Goal: Task Accomplishment & Management: Manage account settings

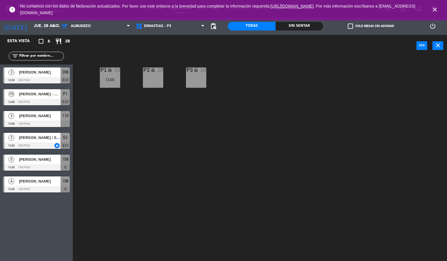
click at [435, 8] on icon "close" at bounding box center [434, 9] width 7 height 7
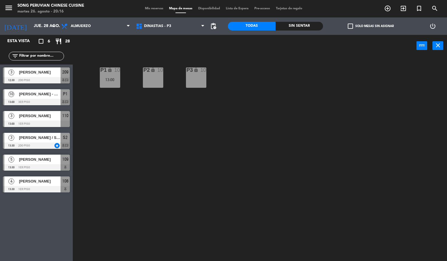
click at [229, 149] on div "P2 lock 10 P3 lock 10 P1 lock 10 13:00" at bounding box center [262, 159] width 370 height 204
click at [44, 26] on input "jue. 28 ago." at bounding box center [58, 26] width 55 height 10
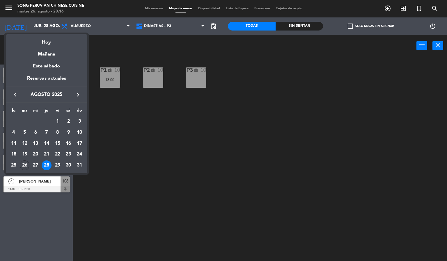
click at [25, 164] on div "26" at bounding box center [25, 166] width 10 height 10
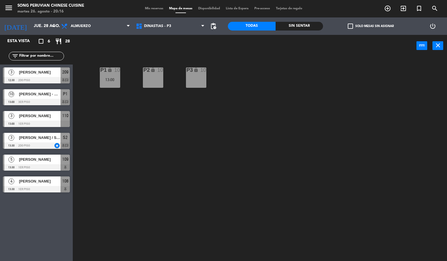
type input "[DATE]"
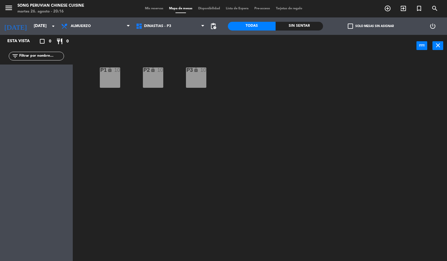
click at [101, 33] on div "Almuerzo Cena Almuerzo Almuerzo Cena" at bounding box center [95, 25] width 75 height 17
click at [101, 27] on span "Almuerzo" at bounding box center [95, 26] width 75 height 13
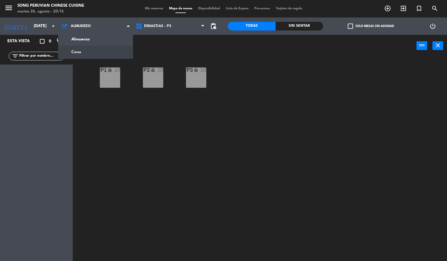
click at [167, 126] on div "P2 lock 10 P3 lock 10 P1 lock 10" at bounding box center [262, 159] width 370 height 204
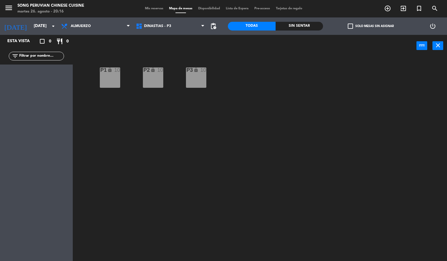
click at [208, 140] on div "P2 lock 10 P3 lock 10 P1 lock 10" at bounding box center [262, 159] width 370 height 204
click at [212, 207] on div "P2 lock 10 P3 lock 10 P1 lock 10" at bounding box center [262, 159] width 370 height 204
click at [262, 190] on div "P2 lock 10 P3 lock 10 P1 lock 10" at bounding box center [262, 159] width 370 height 204
click at [268, 220] on div "P2 lock 10 P3 lock 10 P1 lock 10" at bounding box center [262, 159] width 370 height 204
click at [110, 75] on div "P1 lock 10" at bounding box center [110, 77] width 20 height 20
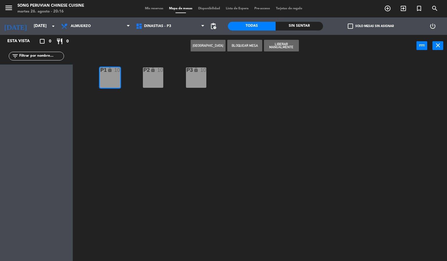
click at [117, 135] on div "P2 lock 10 P3 lock 10 P1 lock 10" at bounding box center [262, 159] width 370 height 204
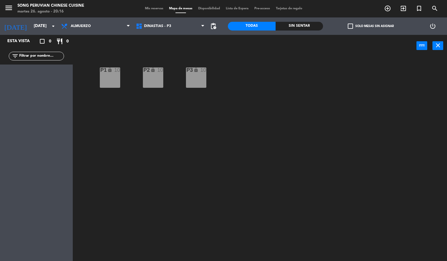
click at [309, 216] on div "P2 lock 10 P3 lock 10 P1 lock 10" at bounding box center [262, 159] width 370 height 204
drag, startPoint x: 232, startPoint y: 178, endPoint x: 233, endPoint y: 168, distance: 10.2
click at [233, 169] on div "P2 lock 10 P3 lock 10 P1 lock 10" at bounding box center [262, 159] width 370 height 204
click at [245, 162] on div "P2 lock 10 P3 lock 10 P1 lock 10" at bounding box center [262, 159] width 370 height 204
drag, startPoint x: 125, startPoint y: 135, endPoint x: 101, endPoint y: 72, distance: 67.2
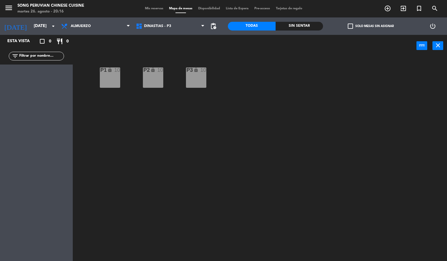
click at [124, 131] on div "P2 lock 10 P3 lock 10 P1 lock 10" at bounding box center [262, 159] width 370 height 204
click at [102, 27] on span "Almuerzo" at bounding box center [95, 26] width 75 height 13
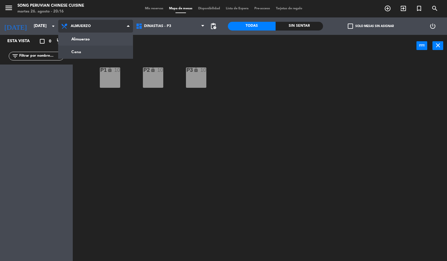
click at [110, 52] on ng-component "menu Song Peruvian Chinese Cuisine [DATE] 26. agosto - 20:16 Mis reservas Mapa …" at bounding box center [223, 130] width 447 height 261
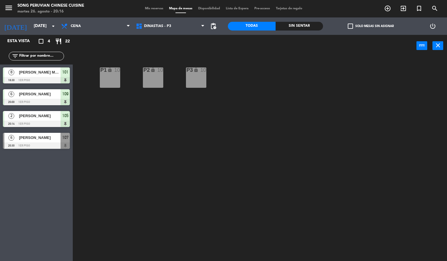
click at [130, 153] on div "P2 lock 10 P3 lock 10 P1 lock 10" at bounding box center [262, 159] width 370 height 204
click at [153, 132] on div "P2 lock 10 P3 lock 10 P1 lock 10" at bounding box center [262, 159] width 370 height 204
drag, startPoint x: 13, startPoint y: 121, endPoint x: 18, endPoint y: 125, distance: 6.5
click at [15, 125] on div "2 [PERSON_NAME] 20:14 1er piso 105" at bounding box center [36, 119] width 73 height 22
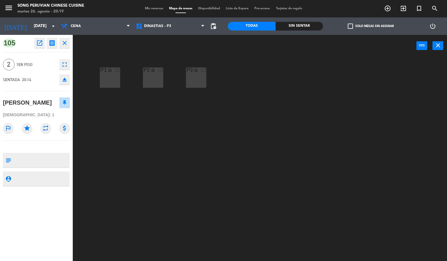
click at [131, 160] on div "P2 lock 10 P3 lock 10 P1 lock 10" at bounding box center [262, 159] width 370 height 204
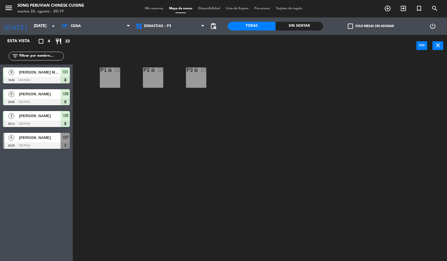
click at [26, 143] on div at bounding box center [36, 145] width 67 height 6
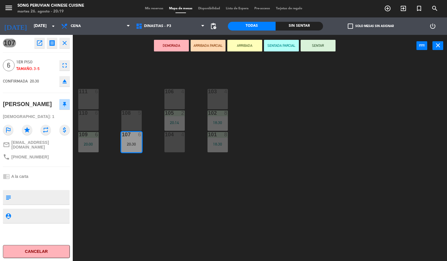
click at [166, 181] on div "103 4 106 4 111 6 102 8 18:30 105 2 20:14 108 5 110 6 101 8 18:30 104 4 107 6 2…" at bounding box center [262, 159] width 370 height 204
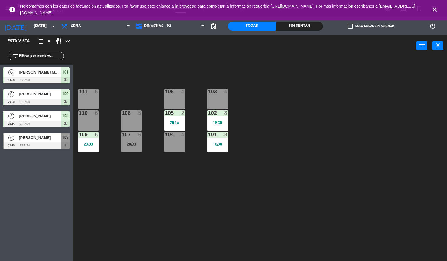
click at [434, 8] on icon "close" at bounding box center [434, 9] width 7 height 7
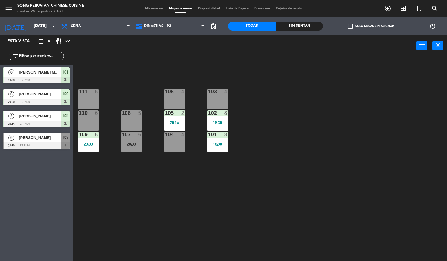
click at [421, 48] on icon "power_input" at bounding box center [421, 45] width 7 height 7
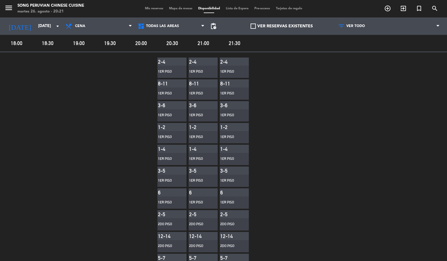
click at [182, 9] on span "Mapa de mesas" at bounding box center [180, 8] width 29 height 3
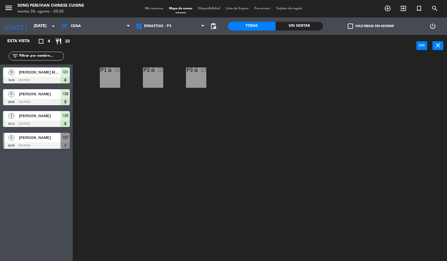
click at [158, 13] on div "menu Song Peruvian Chinese Cuisine [DATE] 26. agosto - 20:22 Mis reservas Mapa …" at bounding box center [223, 8] width 447 height 17
click at [167, 26] on span "DINASTIAS - P3" at bounding box center [157, 26] width 27 height 4
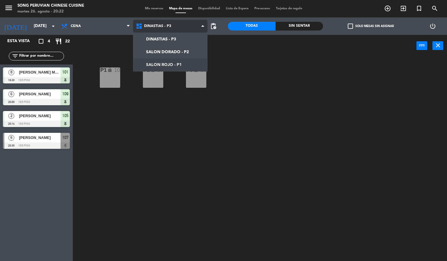
click at [171, 60] on ng-component "menu Song Peruvian Chinese Cuisine [DATE] 26. agosto - 20:22 Mis reservas Mapa …" at bounding box center [223, 130] width 447 height 261
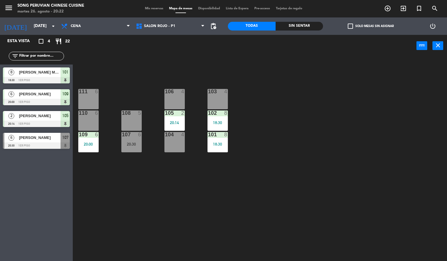
click at [187, 200] on div "103 4 106 4 111 6 102 8 18:30 105 2 20:14 108 5 110 6 101 8 18:30 104 4 107 6 2…" at bounding box center [262, 159] width 370 height 204
click at [281, 137] on div "103 4 106 4 111 6 102 8 18:30 105 2 20:14 108 5 110 6 101 8 18:30 104 4 107 6 2…" at bounding box center [262, 159] width 370 height 204
click at [93, 120] on div "110 6" at bounding box center [88, 120] width 20 height 20
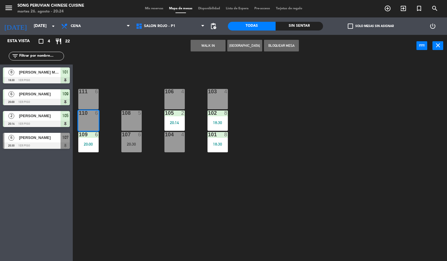
click at [209, 44] on button "WALK IN" at bounding box center [207, 46] width 35 height 12
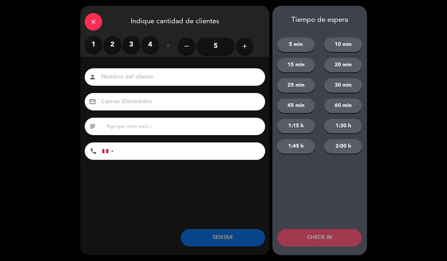
click at [136, 43] on label "3" at bounding box center [130, 44] width 17 height 17
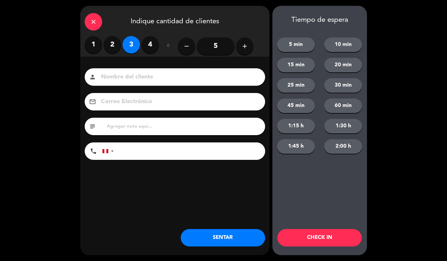
click at [160, 73] on input at bounding box center [178, 77] width 157 height 10
type input "K"
type input "[PERSON_NAME]"
click at [304, 236] on button "CHECK IN" at bounding box center [319, 237] width 84 height 17
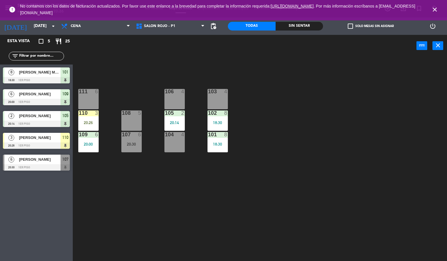
click at [434, 9] on icon "close" at bounding box center [434, 9] width 7 height 7
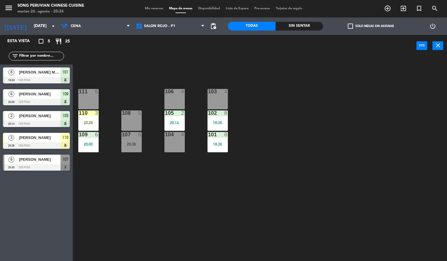
click at [376, 150] on div "103 4 106 4 111 6 102 8 18:30 105 2 20:14 108 5 110 3 20:26 101 8 18:30 104 4 1…" at bounding box center [262, 159] width 370 height 204
click at [320, 150] on div "103 4 106 4 111 6 102 8 18:30 105 2 20:14 108 5 110 3 20:26 101 8 18:30 104 4 1…" at bounding box center [262, 159] width 370 height 204
click at [96, 113] on div "3" at bounding box center [96, 112] width 3 height 5
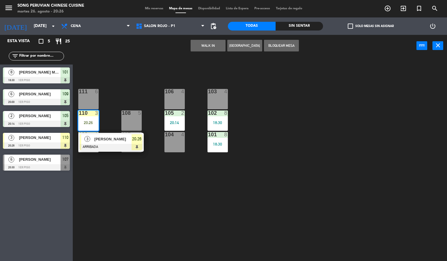
click at [121, 144] on div at bounding box center [111, 147] width 63 height 6
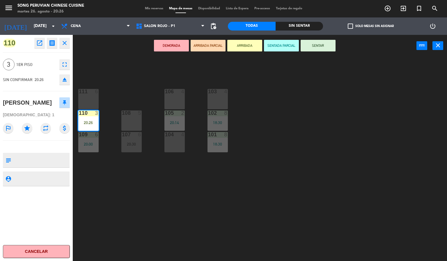
click at [325, 50] on button "SENTAR" at bounding box center [317, 46] width 35 height 12
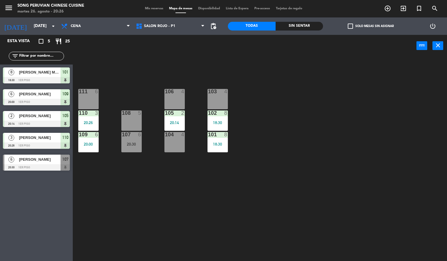
click at [317, 127] on div "103 4 106 4 111 6 102 8 18:30 105 2 20:14 108 5 110 3 20:26 101 8 18:30 104 4 1…" at bounding box center [262, 159] width 370 height 204
click at [311, 149] on div "103 4 106 4 111 6 102 8 18:30 105 2 20:14 108 5 110 3 20:27 101 8 18:30 104 4 1…" at bounding box center [262, 159] width 370 height 204
click at [31, 161] on span "[PERSON_NAME]" at bounding box center [40, 159] width 42 height 6
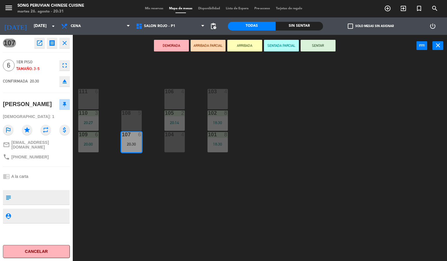
click at [284, 45] on button "SENTADA PARCIAL" at bounding box center [281, 46] width 35 height 12
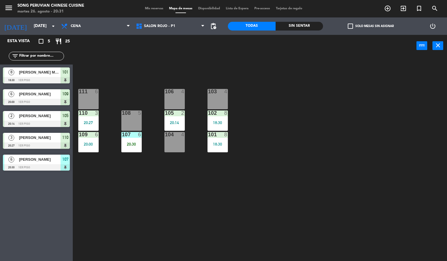
click at [307, 124] on div "103 4 106 4 111 6 102 8 18:30 105 2 20:14 108 5 110 3 20:27 101 8 18:30 104 4 1…" at bounding box center [262, 159] width 370 height 204
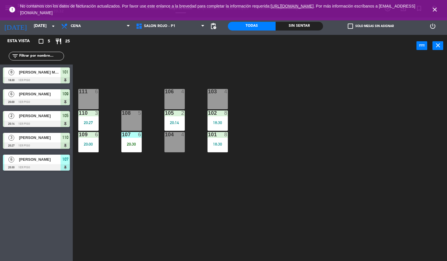
click at [436, 7] on icon "close" at bounding box center [434, 9] width 7 height 7
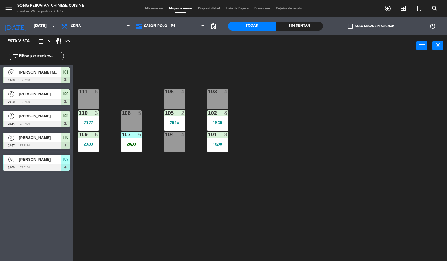
click at [391, 7] on icon "search" at bounding box center [387, 8] width 7 height 7
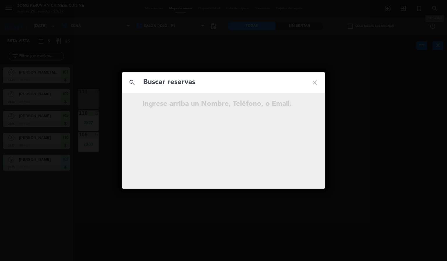
click at [367, 155] on div "search close Ingrese arriba un Nombre, Teléfono, o Email." at bounding box center [223, 130] width 447 height 261
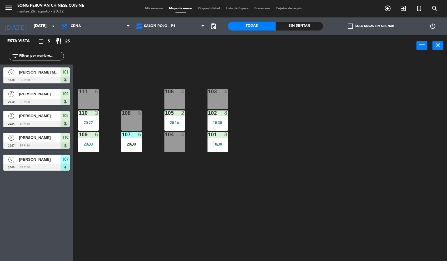
click at [129, 144] on div "20:30" at bounding box center [131, 144] width 20 height 4
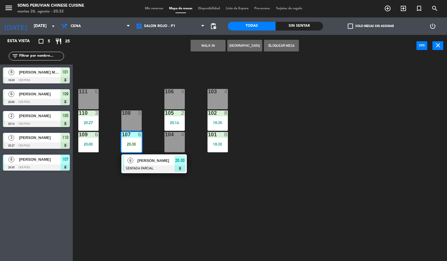
click at [160, 169] on div at bounding box center [154, 168] width 63 height 6
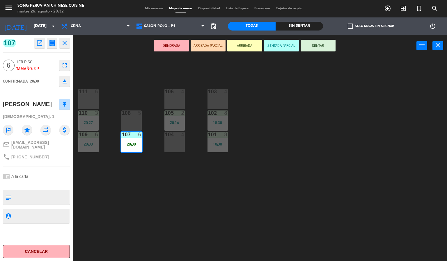
click at [325, 42] on button "SENTAR" at bounding box center [317, 46] width 35 height 12
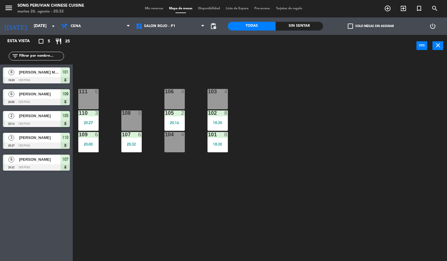
click at [329, 110] on div "103 4 106 4 111 6 102 8 18:30 105 2 20:14 108 5 110 3 20:27 101 8 18:30 104 4 1…" at bounding box center [262, 159] width 370 height 204
click at [136, 144] on div "20:30" at bounding box center [131, 144] width 20 height 4
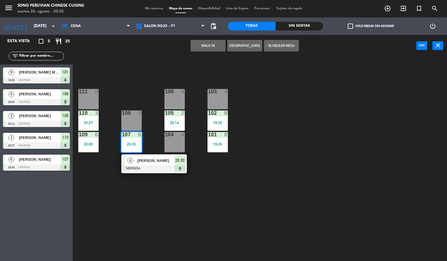
click at [163, 159] on span "[PERSON_NAME]" at bounding box center [155, 161] width 37 height 6
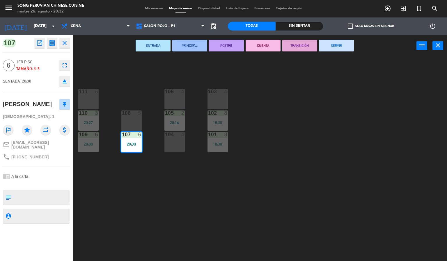
click at [291, 137] on div "103 4 106 4 111 6 102 8 18:30 105 2 20:14 108 5 110 3 20:27 101 8 18:30 104 4 1…" at bounding box center [262, 159] width 370 height 204
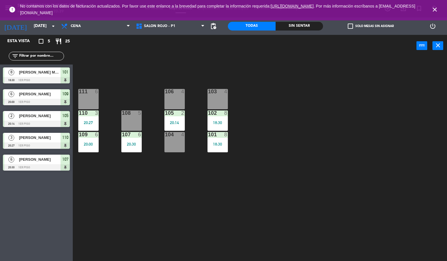
click at [307, 128] on div "103 4 106 4 111 6 102 8 18:30 105 2 20:14 108 5 110 3 20:27 101 8 18:30 104 4 1…" at bounding box center [262, 159] width 370 height 204
click at [208, 135] on div "101" at bounding box center [208, 134] width 0 height 5
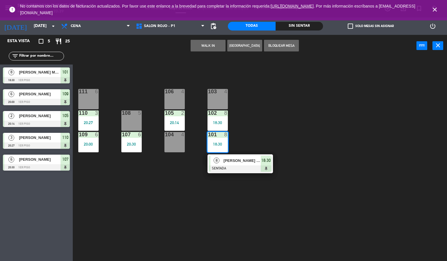
click at [252, 161] on span "[PERSON_NAME] MAYOR" at bounding box center [241, 161] width 37 height 6
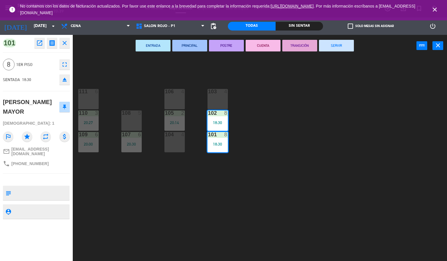
click at [266, 46] on button "CUENTA" at bounding box center [262, 46] width 35 height 12
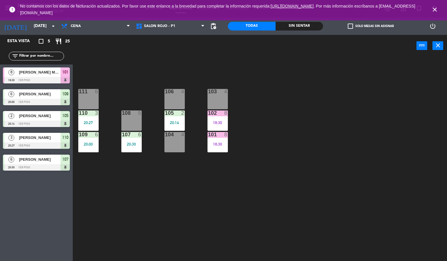
click at [304, 119] on div "103 4 106 4 111 6 102 8 18:30 105 2 20:14 108 5 110 3 20:27 101 8 18:30 104 4 1…" at bounding box center [262, 159] width 370 height 204
click at [221, 140] on div "101 8 18:30" at bounding box center [217, 142] width 20 height 20
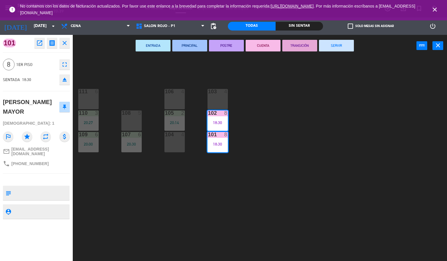
click at [328, 47] on button "SERVIR" at bounding box center [336, 46] width 35 height 12
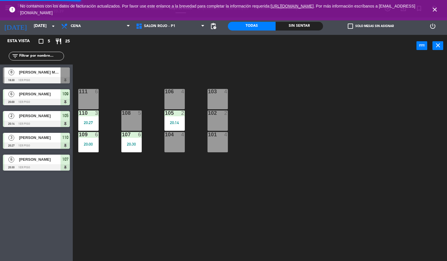
click at [433, 6] on icon "close" at bounding box center [434, 9] width 7 height 7
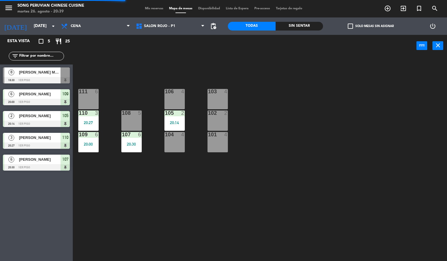
click at [369, 114] on div "103 4 106 4 111 6 102 2 105 2 20:14 108 5 110 3 20:27 101 4 104 4 107 6 20:30 1…" at bounding box center [262, 159] width 370 height 204
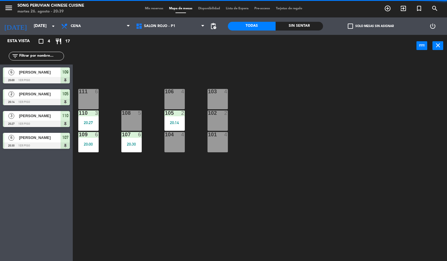
click at [225, 113] on div "2" at bounding box center [225, 112] width 3 height 5
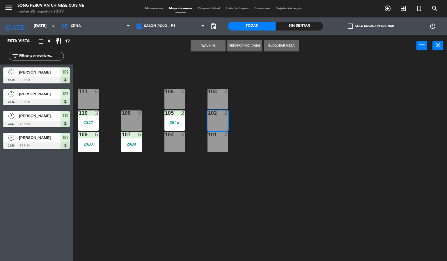
click at [205, 48] on button "WALK IN" at bounding box center [207, 46] width 35 height 12
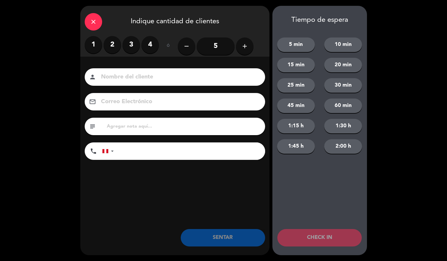
click at [101, 44] on label "1" at bounding box center [93, 44] width 17 height 17
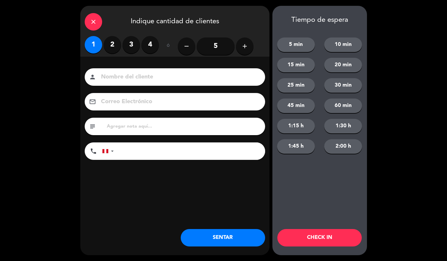
click at [142, 79] on input at bounding box center [178, 77] width 157 height 10
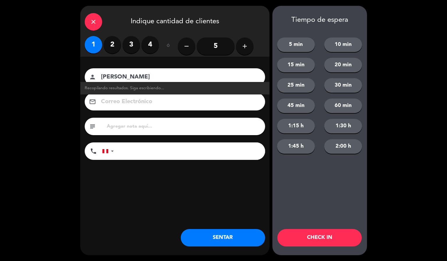
type input "[PERSON_NAME]"
click at [331, 239] on button "CHECK IN" at bounding box center [319, 237] width 84 height 17
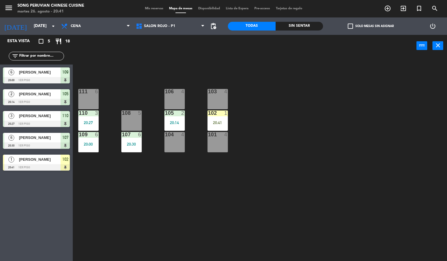
click at [224, 122] on div "20:41" at bounding box center [217, 123] width 20 height 4
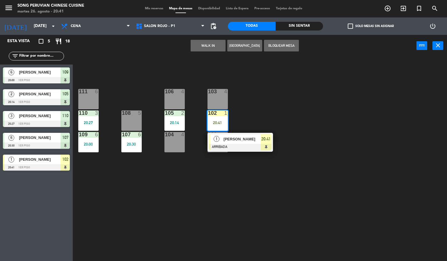
click at [256, 140] on span "[PERSON_NAME]" at bounding box center [241, 139] width 37 height 6
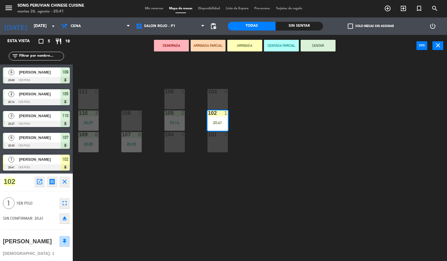
click at [321, 49] on button "SENTAR" at bounding box center [317, 46] width 35 height 12
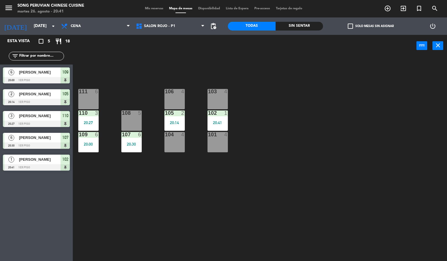
click at [315, 132] on div "103 4 106 4 111 6 102 1 20:41 105 2 20:14 108 5 110 3 20:27 101 4 104 4 107 6 2…" at bounding box center [262, 159] width 370 height 204
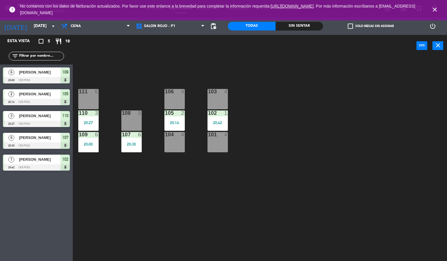
click at [436, 10] on icon "close" at bounding box center [434, 9] width 7 height 7
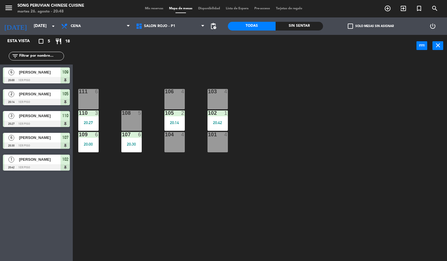
drag, startPoint x: 358, startPoint y: 125, endPoint x: 361, endPoint y: 118, distance: 7.8
click at [356, 125] on div "103 4 106 4 111 6 102 1 20:42 105 2 20:14 108 5 110 3 20:27 101 4 104 4 107 6 2…" at bounding box center [262, 159] width 370 height 204
click at [85, 139] on div "109 6 20:00" at bounding box center [88, 142] width 20 height 20
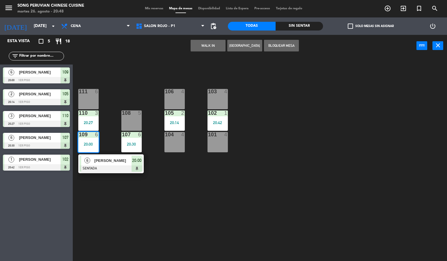
click at [132, 170] on div at bounding box center [111, 168] width 63 height 6
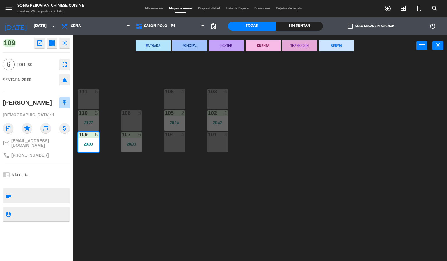
click at [175, 188] on div "103 4 106 4 111 6 102 1 20:42 105 2 20:14 108 5 110 3 20:27 101 4 104 4 107 6 2…" at bounding box center [262, 159] width 370 height 204
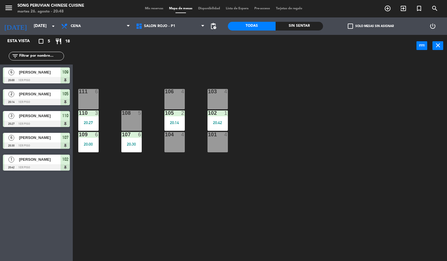
click at [91, 110] on div at bounding box center [88, 112] width 10 height 5
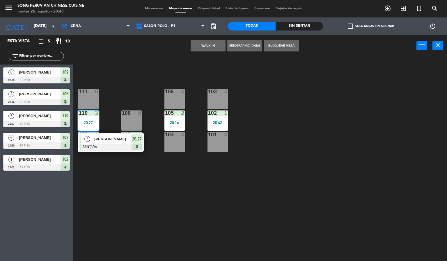
click at [142, 217] on div "103 4 106 4 111 6 102 1 20:42 105 2 20:14 108 5 110 3 20:27 3 [PERSON_NAME] SEN…" at bounding box center [262, 159] width 370 height 204
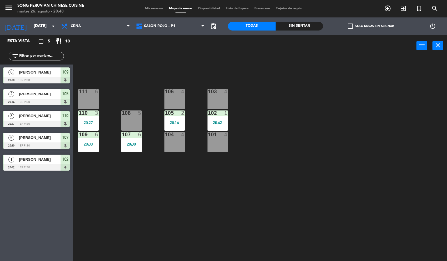
click at [133, 139] on div "107 6 20:30" at bounding box center [131, 142] width 20 height 20
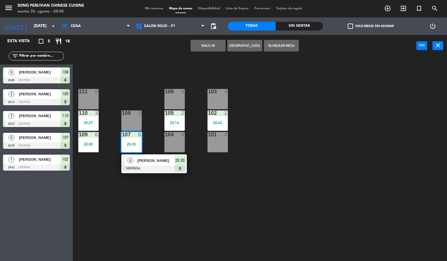
click at [131, 119] on div "108 5" at bounding box center [131, 120] width 20 height 20
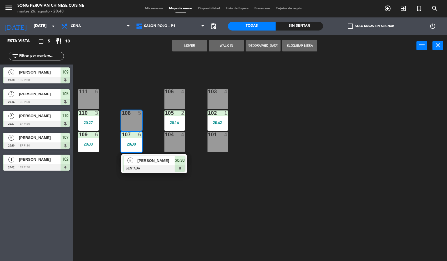
click at [189, 46] on button "Mover" at bounding box center [189, 46] width 35 height 12
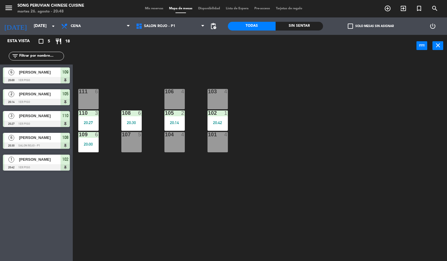
click at [274, 101] on div "103 4 106 4 111 6 102 1 20:42 105 2 20:14 108 6 20:30 110 3 20:27 101 4 104 4 1…" at bounding box center [262, 159] width 370 height 204
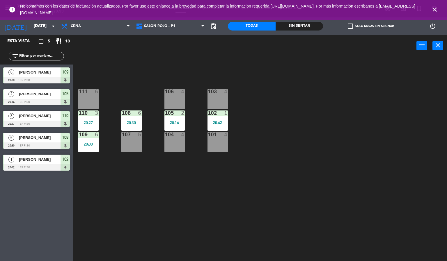
click at [434, 9] on icon "close" at bounding box center [434, 9] width 7 height 7
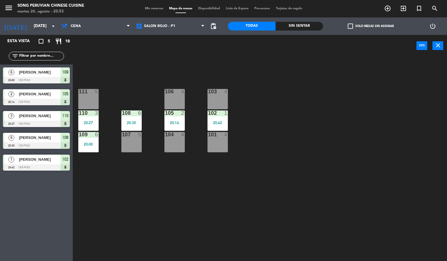
click at [318, 95] on div "103 4 106 4 111 6 102 1 20:42 105 2 20:14 108 6 20:30 110 3 20:27 101 4 104 4 1…" at bounding box center [262, 159] width 370 height 204
click at [40, 26] on input "[DATE]" at bounding box center [58, 26] width 55 height 10
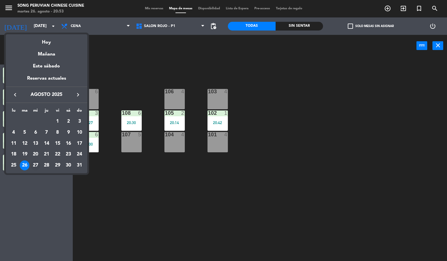
click at [37, 165] on div "27" at bounding box center [36, 166] width 10 height 10
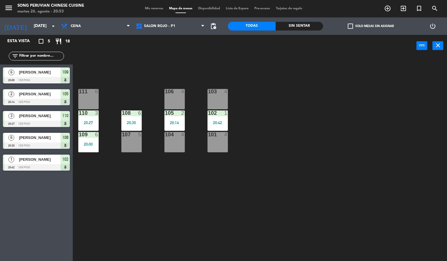
type input "mié. 27 ago."
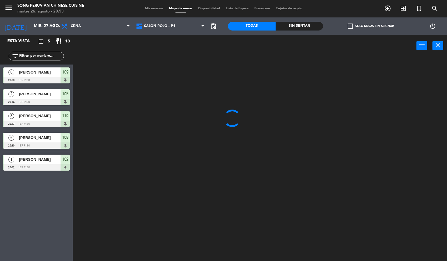
click at [117, 58] on div at bounding box center [262, 159] width 370 height 204
click at [100, 21] on span "Cena" at bounding box center [95, 26] width 75 height 13
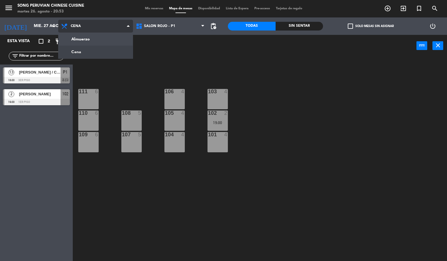
click at [106, 40] on ng-component "menu Song Peruvian Chinese Cuisine [DATE] 26. agosto - 20:53 Mis reservas Mapa …" at bounding box center [223, 130] width 447 height 261
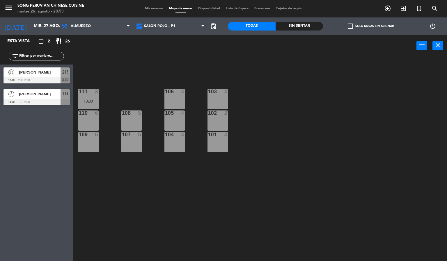
click at [123, 220] on div "103 4 106 4 111 3 13:00 102 2 105 4 108 5 110 6 101 4 104 4 107 5 109 6" at bounding box center [262, 159] width 370 height 204
click at [58, 78] on div at bounding box center [36, 80] width 67 height 6
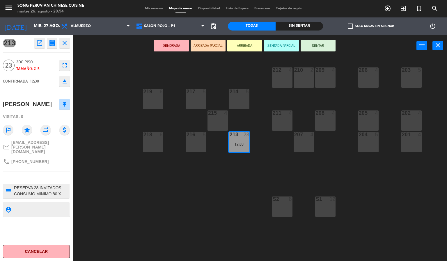
click at [190, 194] on div "203 5 206 4 210 2 212 4 209 4 214 5 217 5 219 6 202 4 205 4 208 4 211 4 215 4 2…" at bounding box center [262, 159] width 370 height 204
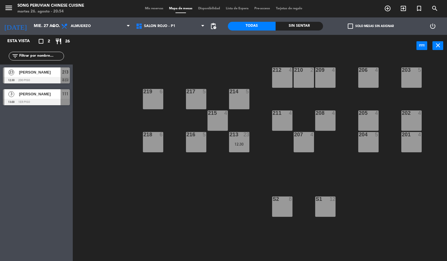
click at [47, 72] on span "[PERSON_NAME]" at bounding box center [40, 72] width 42 height 6
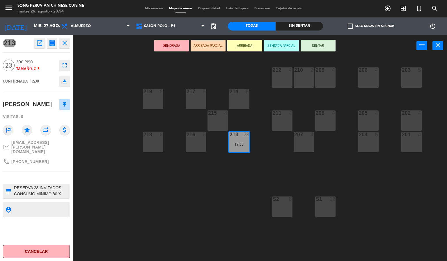
click at [38, 185] on textarea at bounding box center [41, 191] width 56 height 12
type textarea "RESERVA 26 INVITADOS CONSUMO MINIMO 80 X PERSONA "POR EXCEPCION" DESEA LA ZONA …"
click at [49, 225] on div "213 open_in_new receipt 12:30 PM [DATE] personas [PERSON_NAME] 213 INTERNAL NOT…" at bounding box center [36, 148] width 73 height 226
click at [49, 206] on textarea at bounding box center [41, 209] width 56 height 7
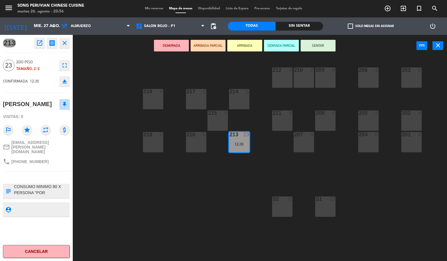
scroll to position [0, 0]
click at [117, 198] on div "203 5 206 4 210 2 212 4 209 4 214 5 217 5 219 6 202 4 205 4 208 4 211 4 215 4 2…" at bounding box center [262, 159] width 370 height 204
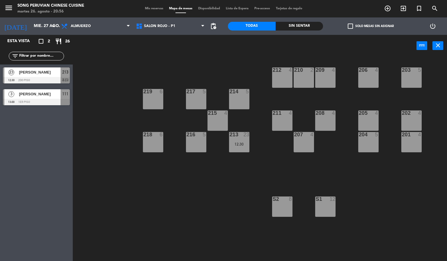
click at [245, 145] on div "213 23 12:30" at bounding box center [239, 142] width 20 height 20
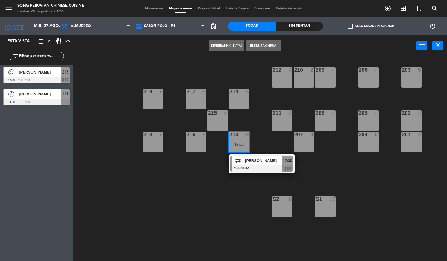
click at [259, 163] on span "[PERSON_NAME]" at bounding box center [263, 161] width 37 height 6
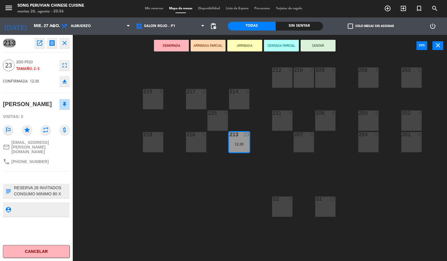
click at [170, 212] on div "203 5 206 4 210 2 212 4 209 4 214 5 217 5 219 6 202 4 205 4 208 4 211 4 215 4 2…" at bounding box center [262, 159] width 370 height 204
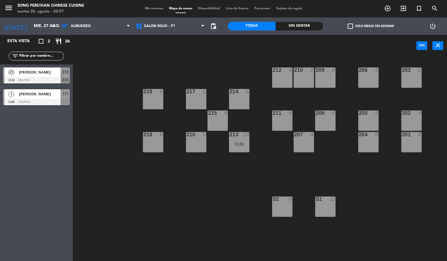
click at [35, 74] on div "23 [PERSON_NAME] 12:30 2do piso 213 chat" at bounding box center [36, 76] width 73 height 22
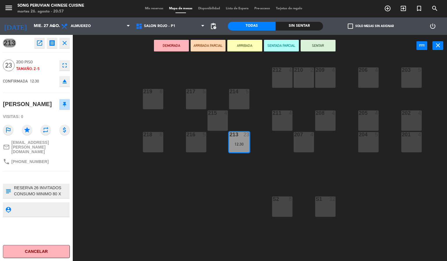
click at [36, 41] on icon "open_in_new" at bounding box center [39, 43] width 7 height 7
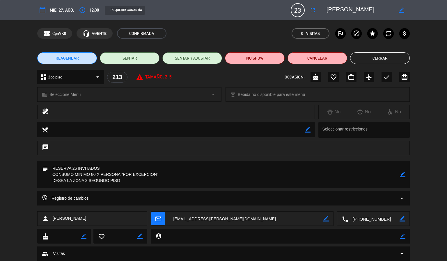
click at [400, 9] on icon "border_color" at bounding box center [401, 11] width 6 height 6
click at [327, 7] on textarea at bounding box center [359, 10] width 67 height 10
type textarea "26 PXS [PERSON_NAME]"
click at [402, 8] on icon at bounding box center [401, 11] width 6 height 6
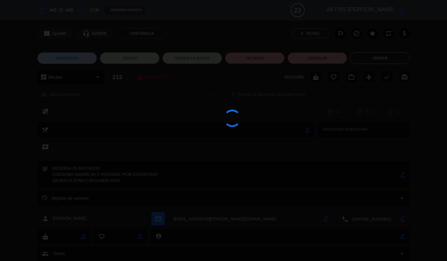
type textarea "RESERVA 26 INVITADOS CONSUMO MINIMO 80 X PERSONA "POR EXCEPCION" DESEA LA ZONA …"
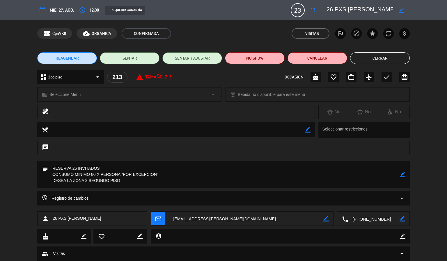
click at [382, 57] on button "Cerrar" at bounding box center [380, 58] width 60 height 12
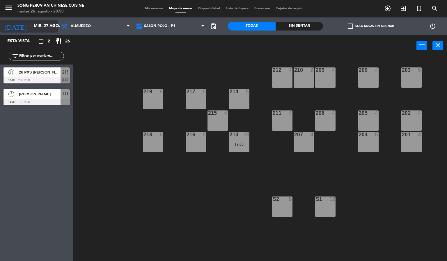
click at [40, 26] on input "mié. 27 ago." at bounding box center [58, 26] width 55 height 10
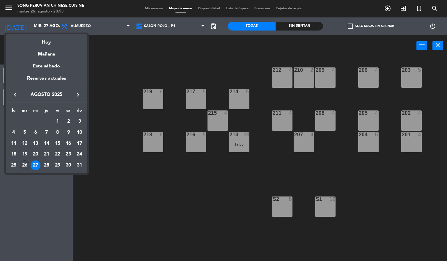
click at [26, 169] on div "26" at bounding box center [25, 166] width 10 height 10
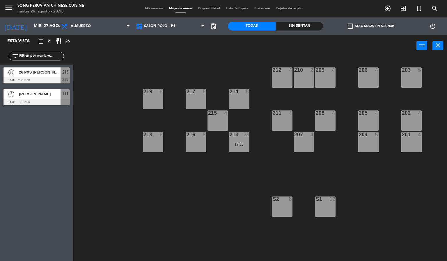
type input "[DATE]"
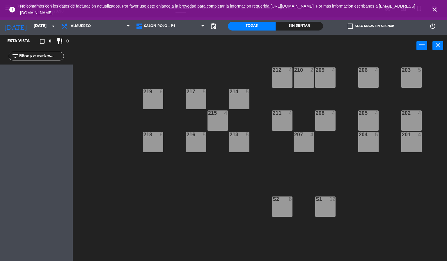
click at [436, 7] on icon "close" at bounding box center [434, 9] width 7 height 7
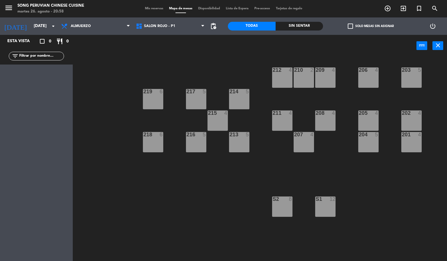
click at [152, 10] on div "Mis reservas Mapa de mesas Disponibilidad Lista de Espera Pre-acceso Tarjetas d…" at bounding box center [223, 8] width 163 height 5
click at [154, 8] on span "Mis reservas" at bounding box center [154, 8] width 24 height 3
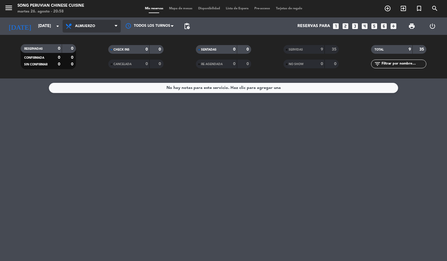
click at [92, 32] on span "Almuerzo" at bounding box center [92, 26] width 58 height 13
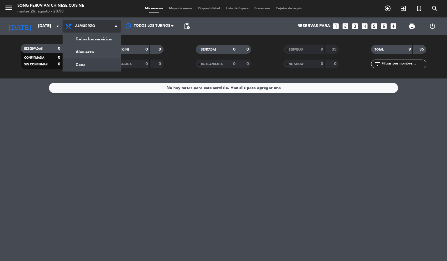
click at [95, 63] on div "menu Song Peruvian Chinese Cuisine [DATE] 26. agosto - 20:58 Mis reservas Mapa …" at bounding box center [223, 39] width 447 height 79
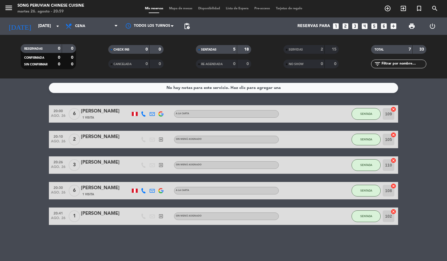
click at [174, 10] on span "Mapa de mesas" at bounding box center [180, 8] width 29 height 3
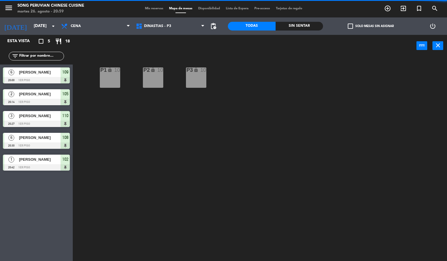
drag, startPoint x: 258, startPoint y: 161, endPoint x: 184, endPoint y: 54, distance: 129.9
click at [252, 149] on div "P2 lock 10 P3 lock 10 P1 lock 10" at bounding box center [262, 159] width 370 height 204
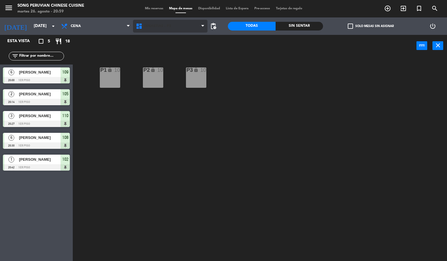
click at [172, 30] on span "DINASTIAS - P3" at bounding box center [170, 26] width 75 height 13
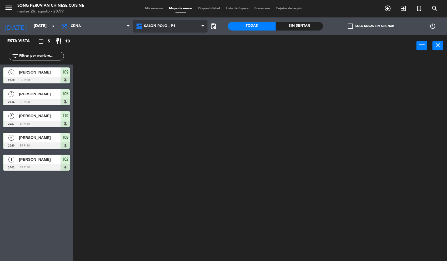
click at [179, 65] on ng-component "menu Song Peruvian Chinese Cuisine [DATE] 26. agosto - 20:59 Mis reservas Mapa …" at bounding box center [223, 130] width 447 height 261
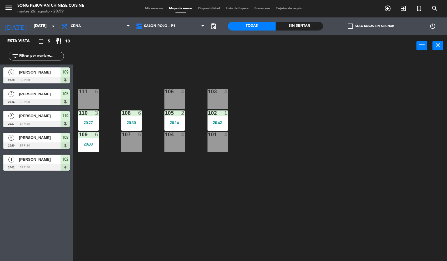
click at [217, 91] on div at bounding box center [218, 91] width 10 height 5
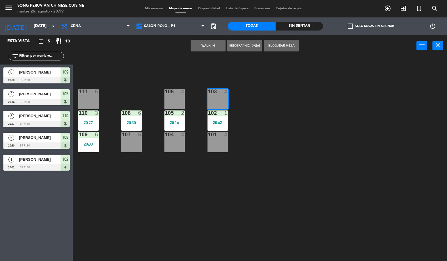
click at [208, 49] on button "WALK IN" at bounding box center [207, 46] width 35 height 12
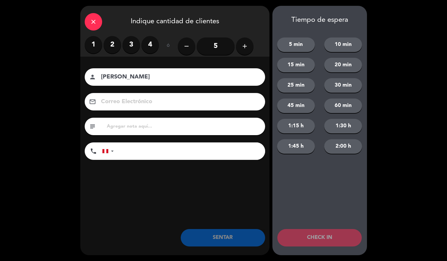
type input "[PERSON_NAME]"
click at [99, 50] on label "1" at bounding box center [93, 44] width 17 height 17
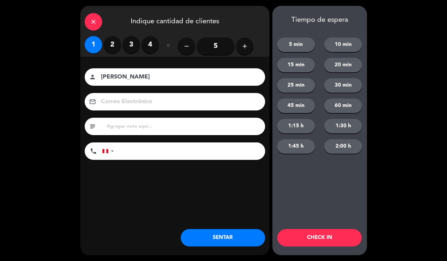
click at [238, 239] on button "SENTAR" at bounding box center [223, 237] width 84 height 17
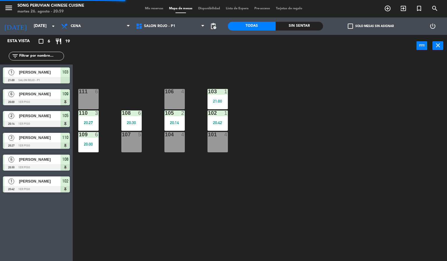
click at [253, 92] on div "103 1 21:00 106 4 111 6 102 1 20:42 105 2 20:14 108 6 20:30 110 3 20:27 101 4 1…" at bounding box center [262, 159] width 370 height 204
click at [154, 9] on span "Mis reservas" at bounding box center [154, 8] width 24 height 3
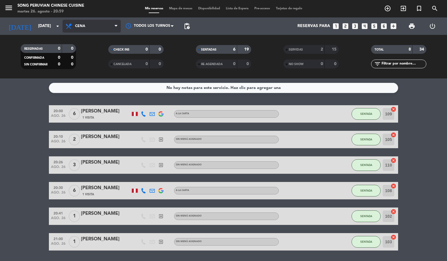
click at [91, 22] on span "Cena" at bounding box center [92, 26] width 58 height 13
click at [93, 40] on div "menu Song Peruvian Chinese Cuisine [DATE] 26. agosto - 20:59 Mis reservas Mapa …" at bounding box center [223, 39] width 447 height 79
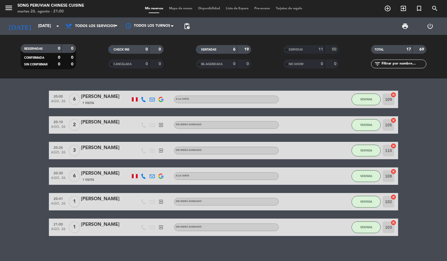
click at [181, 8] on span "Mapa de mesas" at bounding box center [180, 8] width 29 height 3
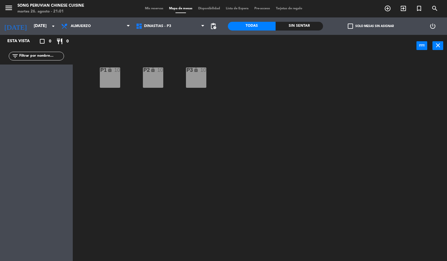
click at [96, 11] on div "menu Song Peruvian Chinese Cuisine [DATE] 26. agosto - 21:01" at bounding box center [56, 9] width 112 height 14
click at [99, 26] on span "Almuerzo" at bounding box center [95, 26] width 75 height 13
click at [103, 39] on ng-component "menu Song Peruvian Chinese Cuisine [DATE] 26. agosto - 21:01 Mis reservas Mapa …" at bounding box center [223, 130] width 447 height 261
click at [142, 6] on div "menu Song Peruvian Chinese Cuisine [DATE] 26. agosto - 21:01 Mis reservas Mapa …" at bounding box center [223, 8] width 447 height 17
click at [146, 8] on span "Mis reservas" at bounding box center [154, 8] width 24 height 3
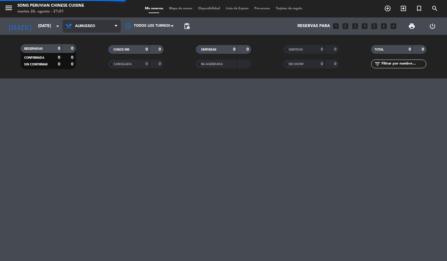
click at [101, 23] on span "Almuerzo" at bounding box center [92, 26] width 58 height 13
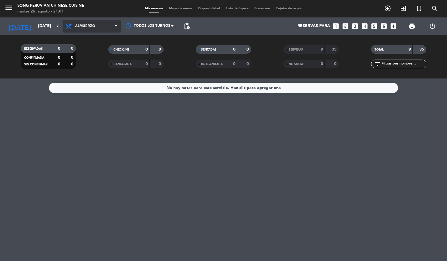
click at [95, 24] on span "Almuerzo" at bounding box center [85, 26] width 20 height 4
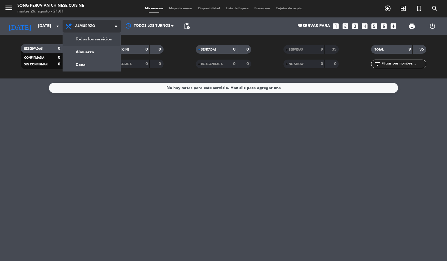
click at [105, 42] on div "menu Song Peruvian Chinese Cuisine [DATE] 26. agosto - 21:01 Mis reservas Mapa …" at bounding box center [223, 39] width 447 height 79
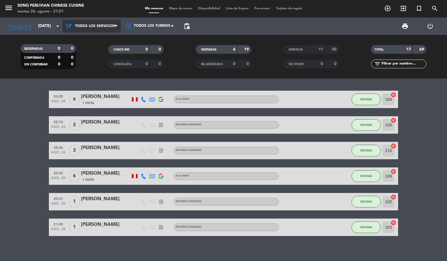
click at [92, 32] on span "Todos los servicios" at bounding box center [92, 26] width 58 height 13
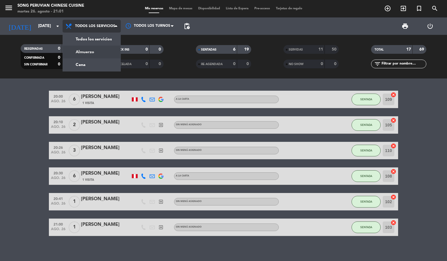
click at [92, 48] on div "menu Song Peruvian Chinese Cuisine [DATE] 26. agosto - 21:01 Mis reservas Mapa …" at bounding box center [223, 39] width 447 height 79
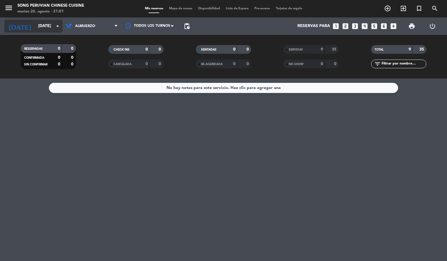
click at [57, 21] on input "[DATE]" at bounding box center [62, 26] width 55 height 10
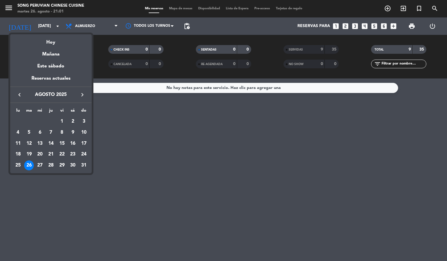
drag, startPoint x: 38, startPoint y: 164, endPoint x: 61, endPoint y: 156, distance: 25.4
click at [38, 164] on div "27" at bounding box center [40, 166] width 10 height 10
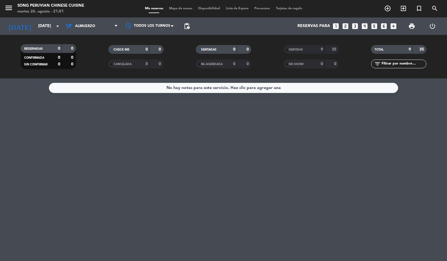
type input "mié. 27 ago."
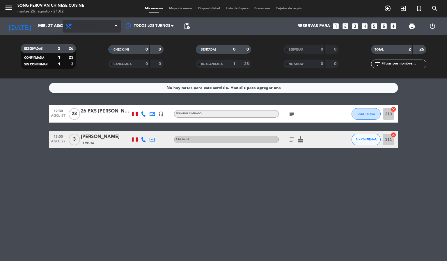
click at [101, 23] on span "Almuerzo" at bounding box center [92, 26] width 58 height 13
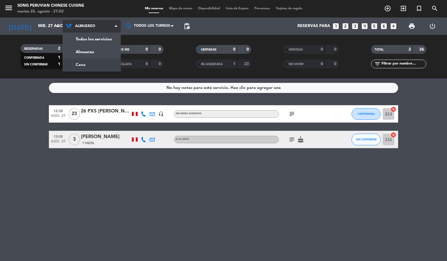
click at [99, 63] on div "menu Song Peruvian Chinese Cuisine [DATE] 26. agosto - 21:02 Mis reservas Mapa …" at bounding box center [223, 39] width 447 height 79
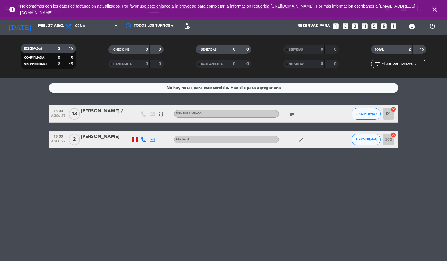
click at [436, 7] on icon "close" at bounding box center [434, 9] width 7 height 7
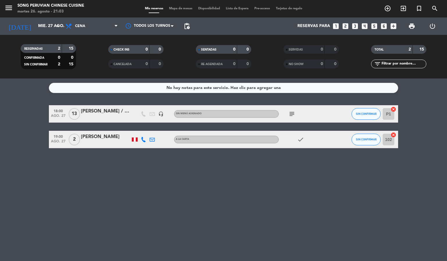
click at [226, 197] on div "No hay notas para este servicio. Haz clic para agregar una 18:00 [DATE] [PERSON…" at bounding box center [223, 170] width 447 height 183
